Goal: Entertainment & Leisure: Consume media (video, audio)

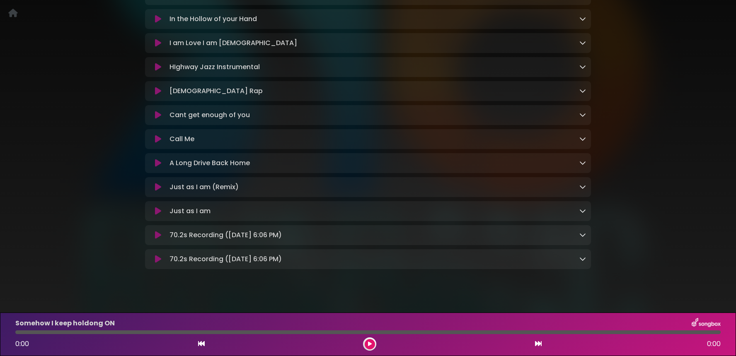
scroll to position [287, 0]
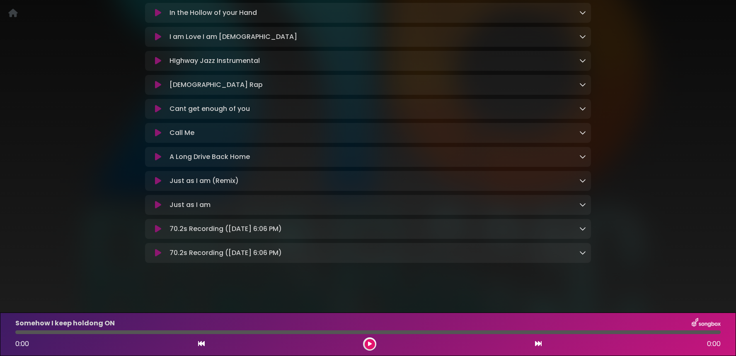
click at [584, 256] on icon at bounding box center [582, 253] width 7 height 7
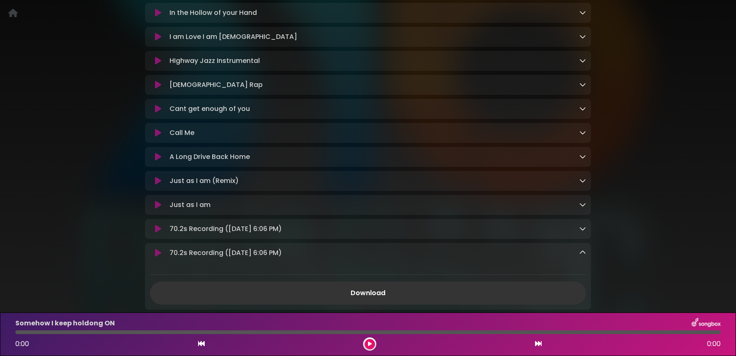
click at [583, 256] on icon at bounding box center [582, 253] width 7 height 7
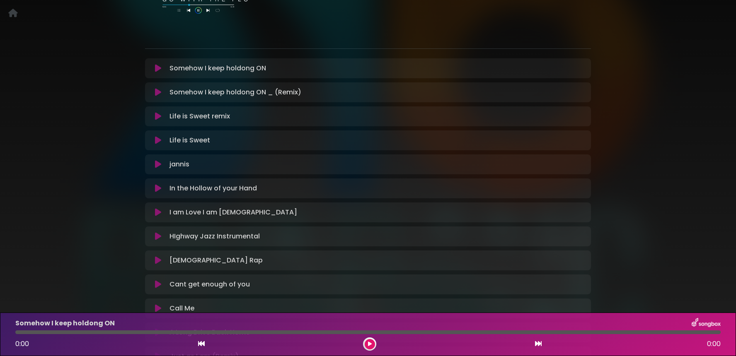
scroll to position [113, 0]
click at [156, 66] on icon at bounding box center [158, 67] width 6 height 8
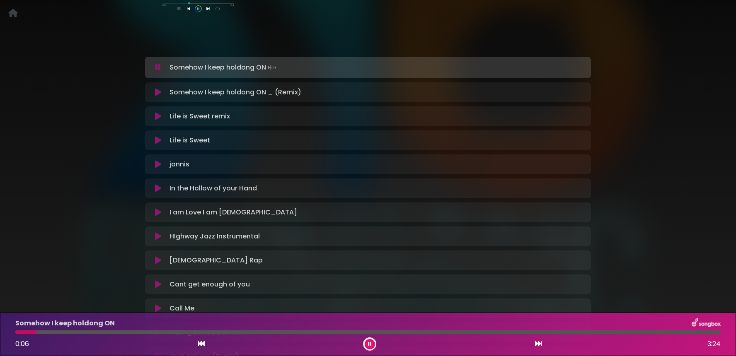
click at [159, 67] on icon at bounding box center [157, 67] width 5 height 8
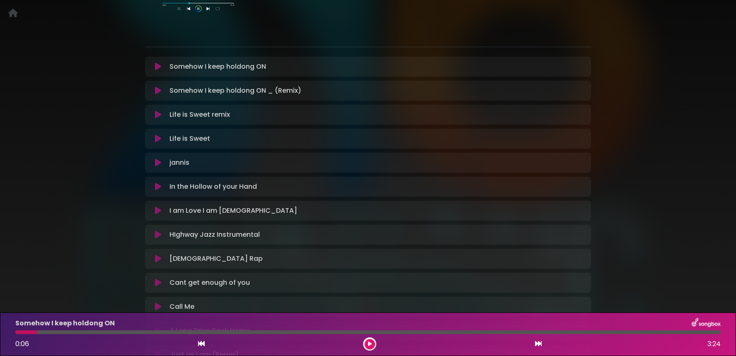
click at [158, 91] on icon at bounding box center [158, 91] width 6 height 8
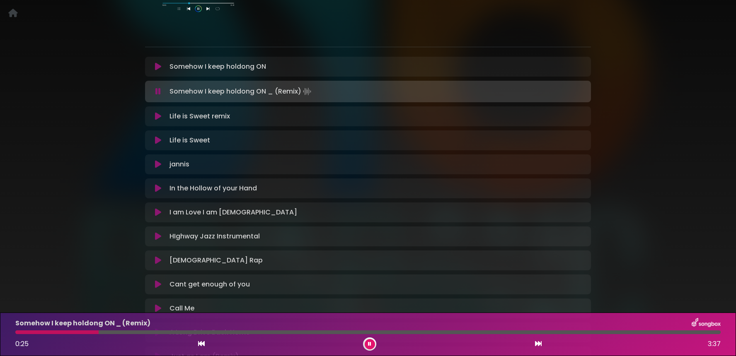
click at [156, 69] on icon at bounding box center [158, 67] width 6 height 8
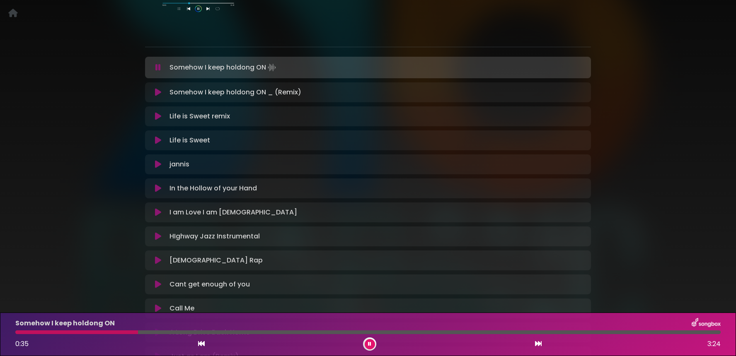
click at [158, 69] on icon at bounding box center [157, 67] width 5 height 8
